Goal: Information Seeking & Learning: Find specific fact

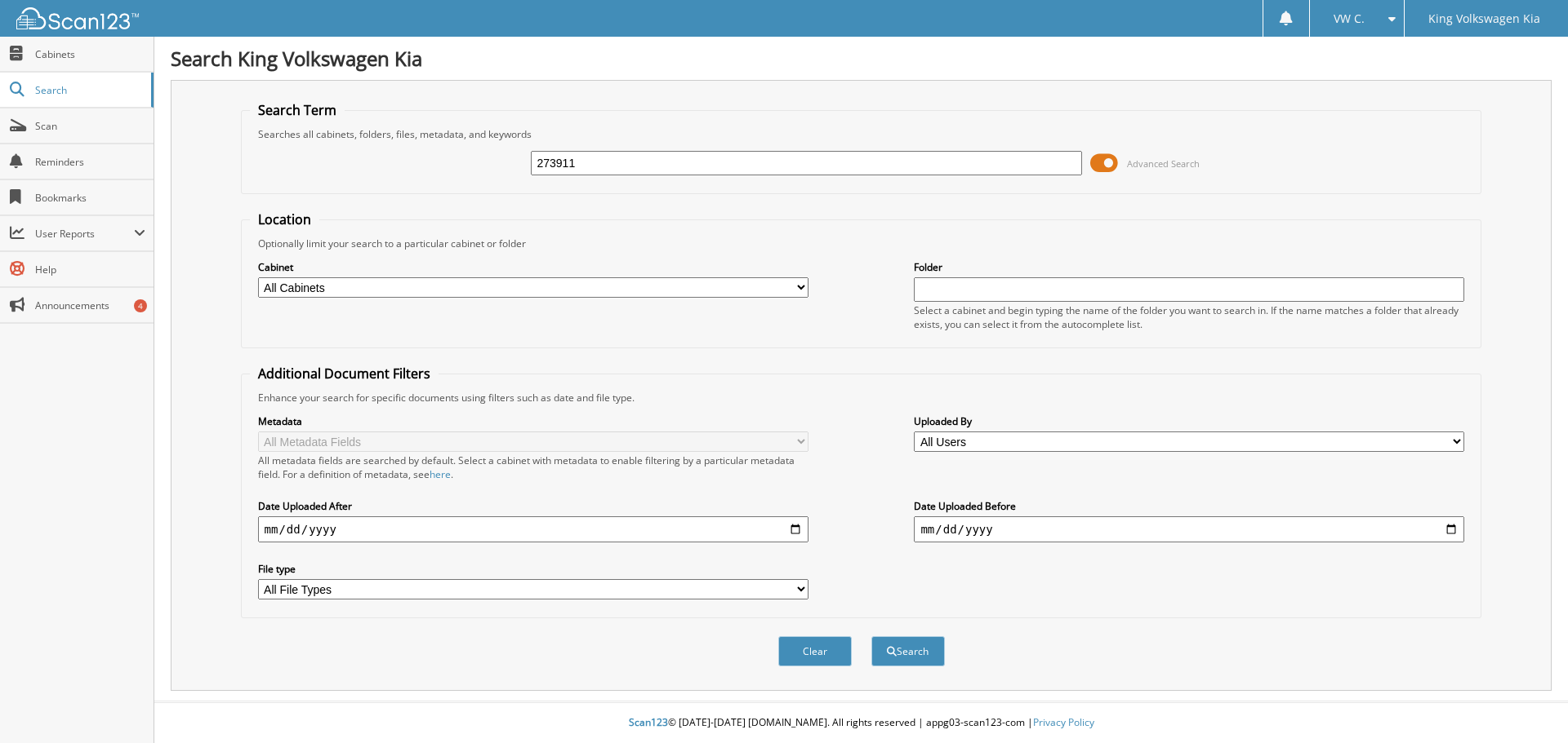
type input "273911"
click at [871, 636] on button "Search" at bounding box center [908, 651] width 74 height 30
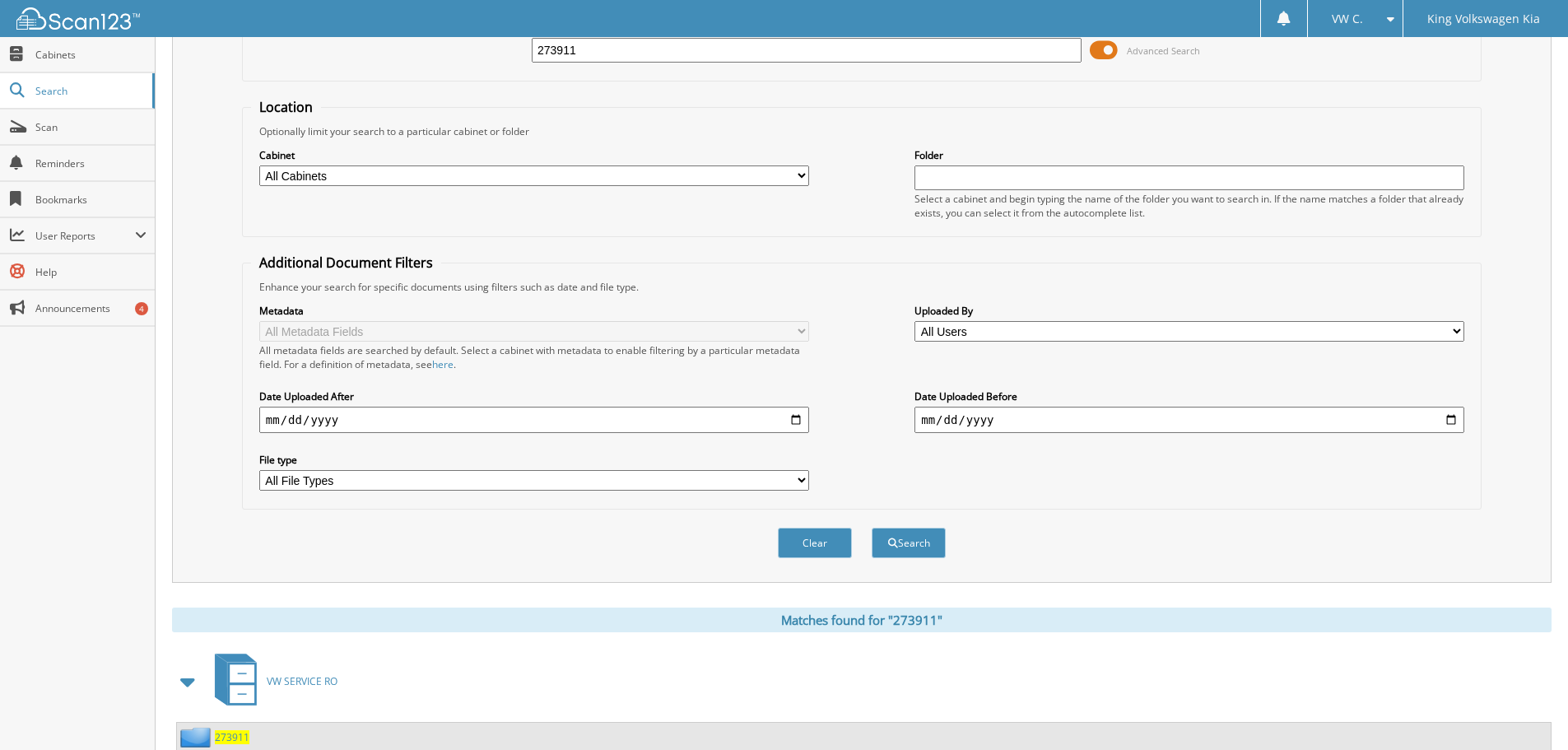
scroll to position [235, 0]
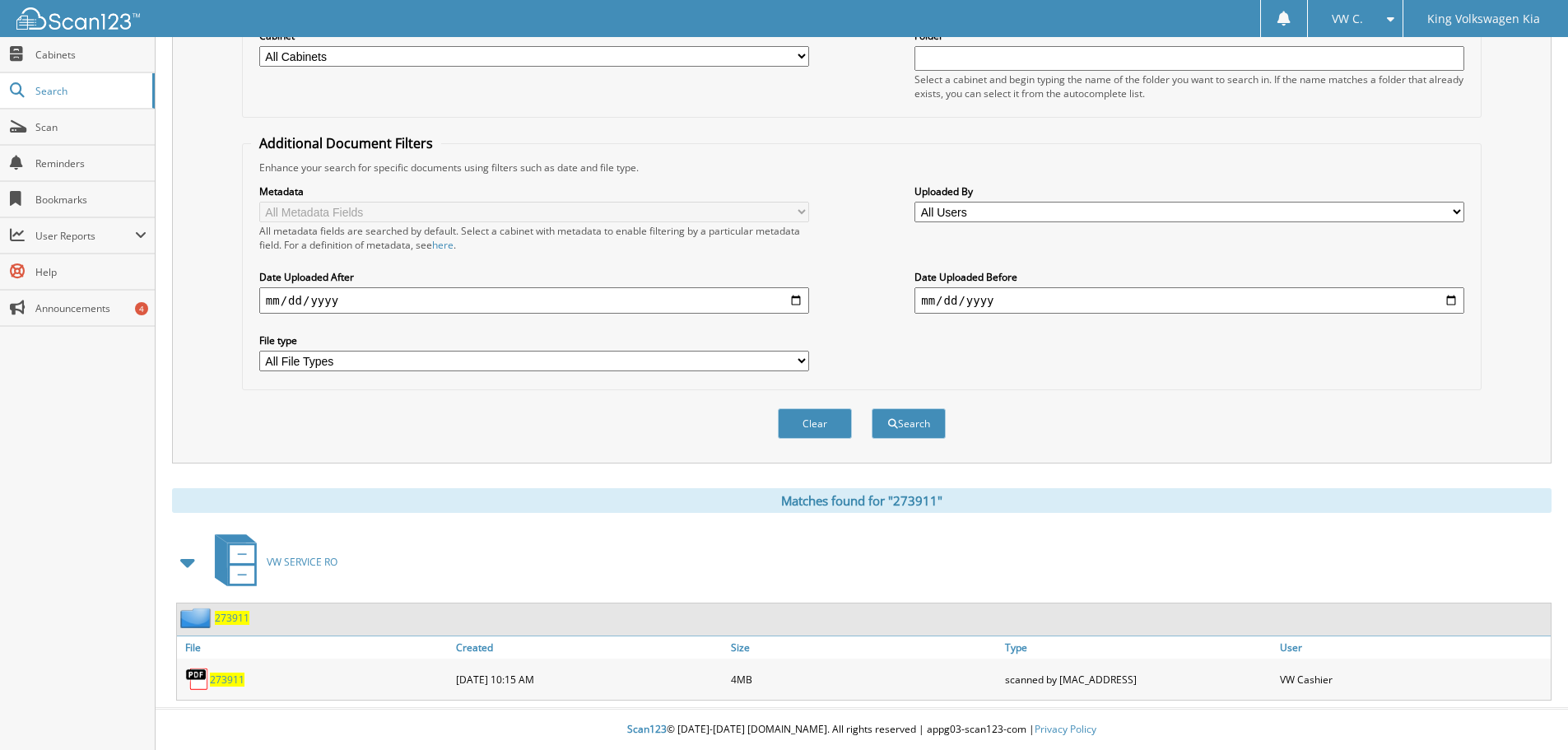
click at [234, 676] on span "273911" at bounding box center [227, 679] width 35 height 14
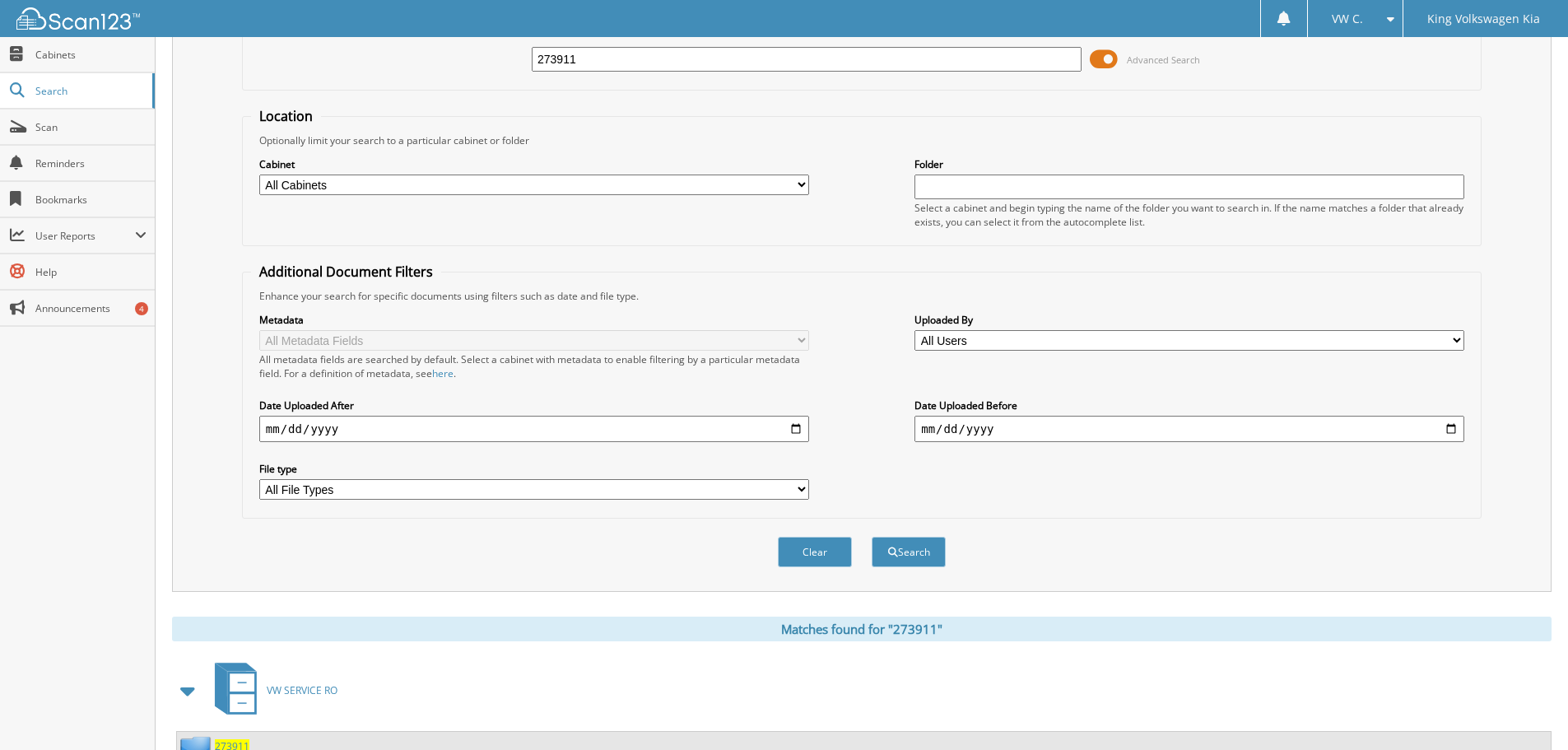
scroll to position [0, 0]
